Goal: Information Seeking & Learning: Learn about a topic

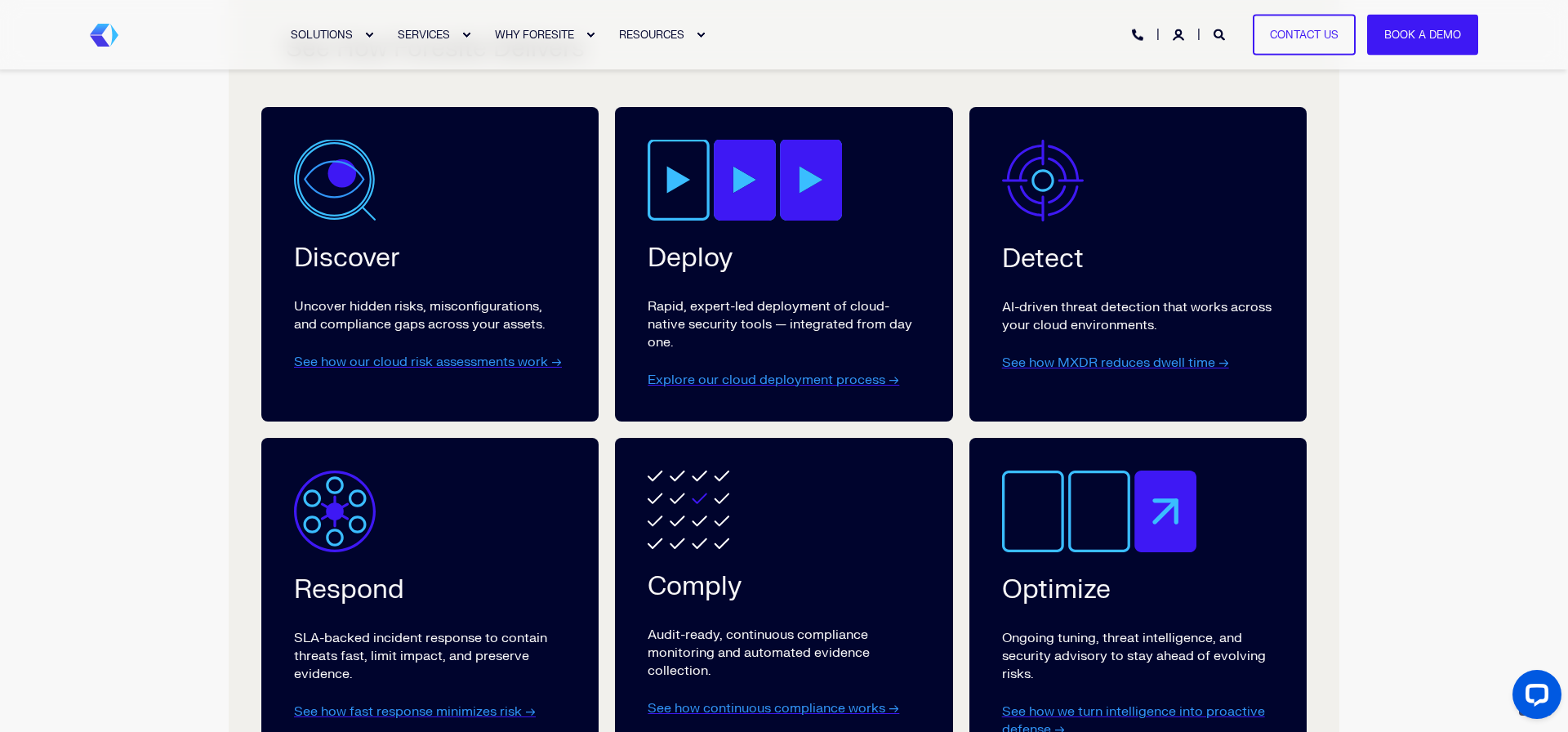
scroll to position [2890, 0]
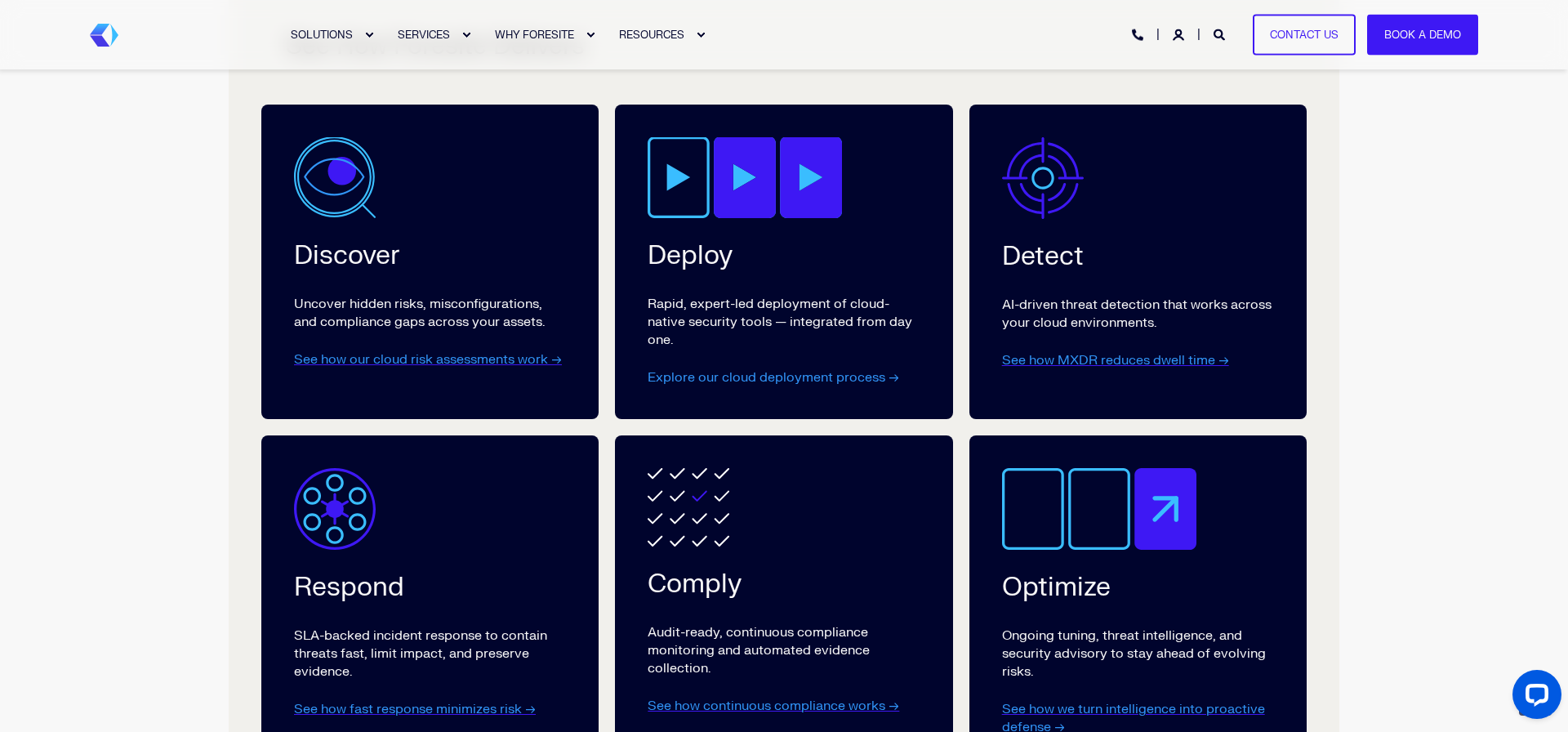
click at [731, 378] on link "Explore our cloud deployment process →" at bounding box center [773, 377] width 251 height 17
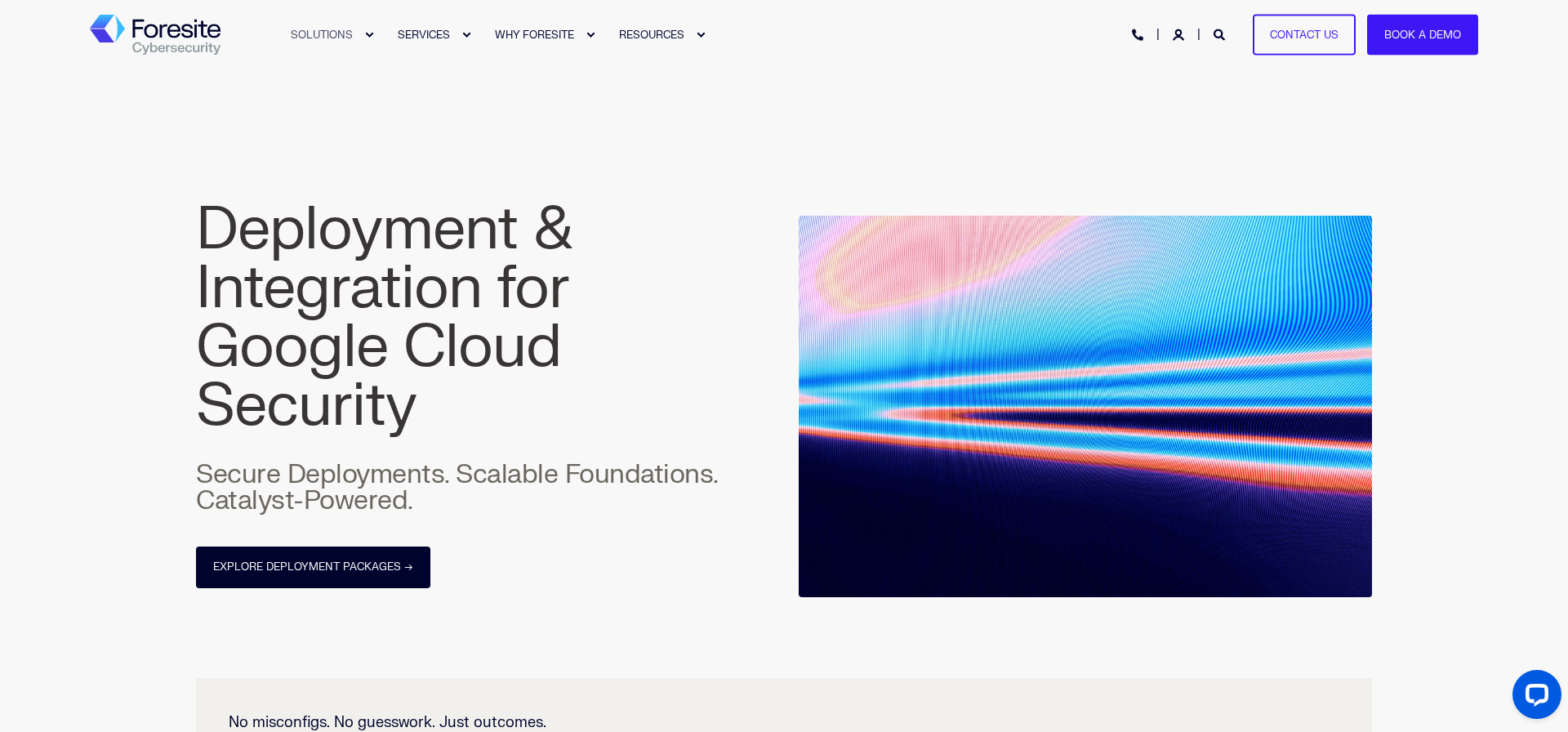
click at [1074, 51] on div "SOLUTIONS SERVICES WHY FORESITE RESOURCES PHONE HOTLINE: +1 (800) 940-4699 Cont…" at bounding box center [784, 35] width 1389 height 37
click at [1442, 306] on div "Deployment & Integration for Google Cloud Security Secure Deployments. Scalable…" at bounding box center [784, 373] width 1568 height 609
click at [1466, 355] on div "Deployment & Integration for Google Cloud Security Secure Deployments. Scalable…" at bounding box center [784, 373] width 1568 height 609
click at [1413, 304] on div "Deployment & Integration for Google Cloud Security Secure Deployments. Scalable…" at bounding box center [784, 373] width 1568 height 609
click at [1453, 330] on div "Deployment & Integration for Google Cloud Security Secure Deployments. Scalable…" at bounding box center [784, 373] width 1568 height 609
